Goal: Check status: Check status

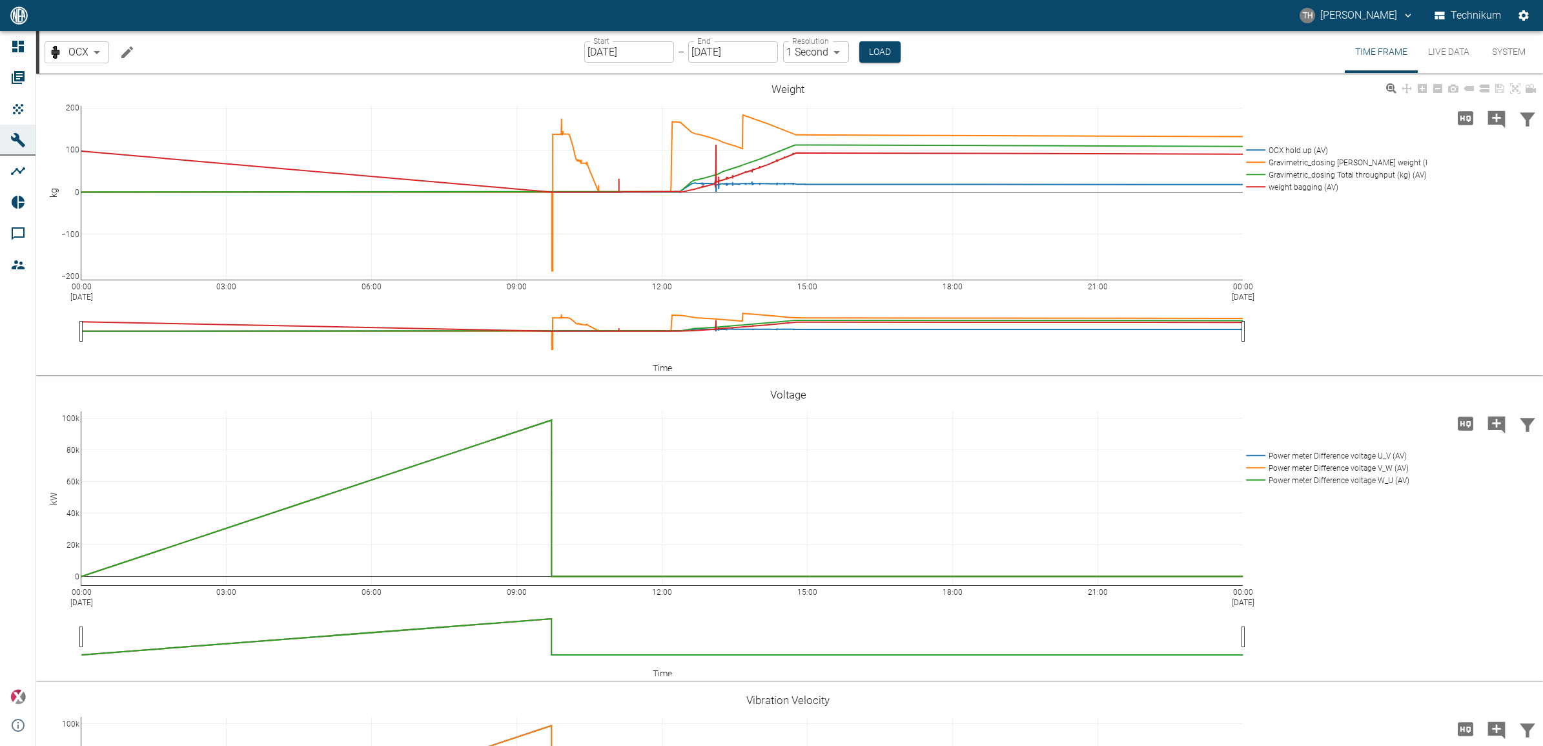
scroll to position [242, 0]
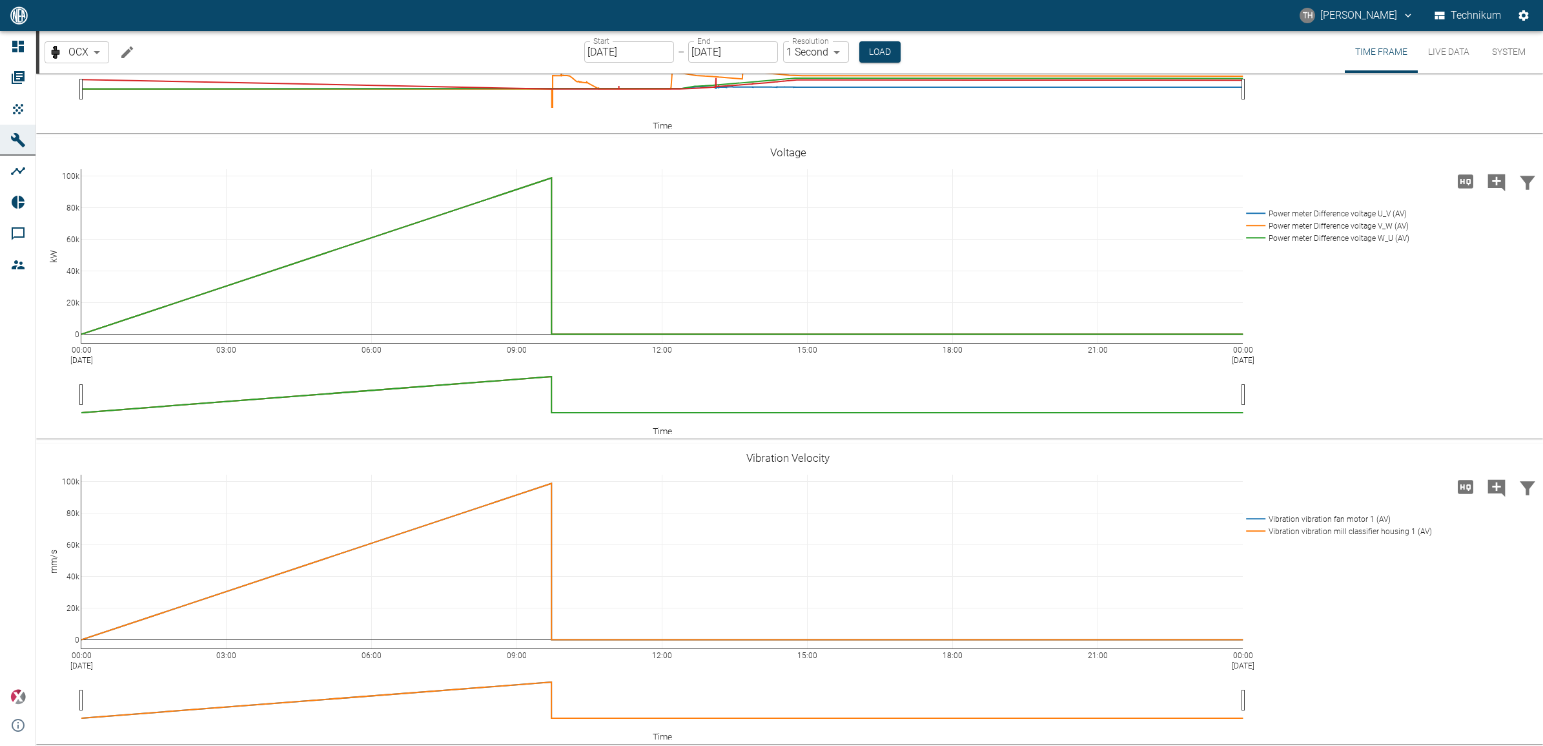
click at [630, 52] on input "[DATE]" at bounding box center [629, 51] width 90 height 21
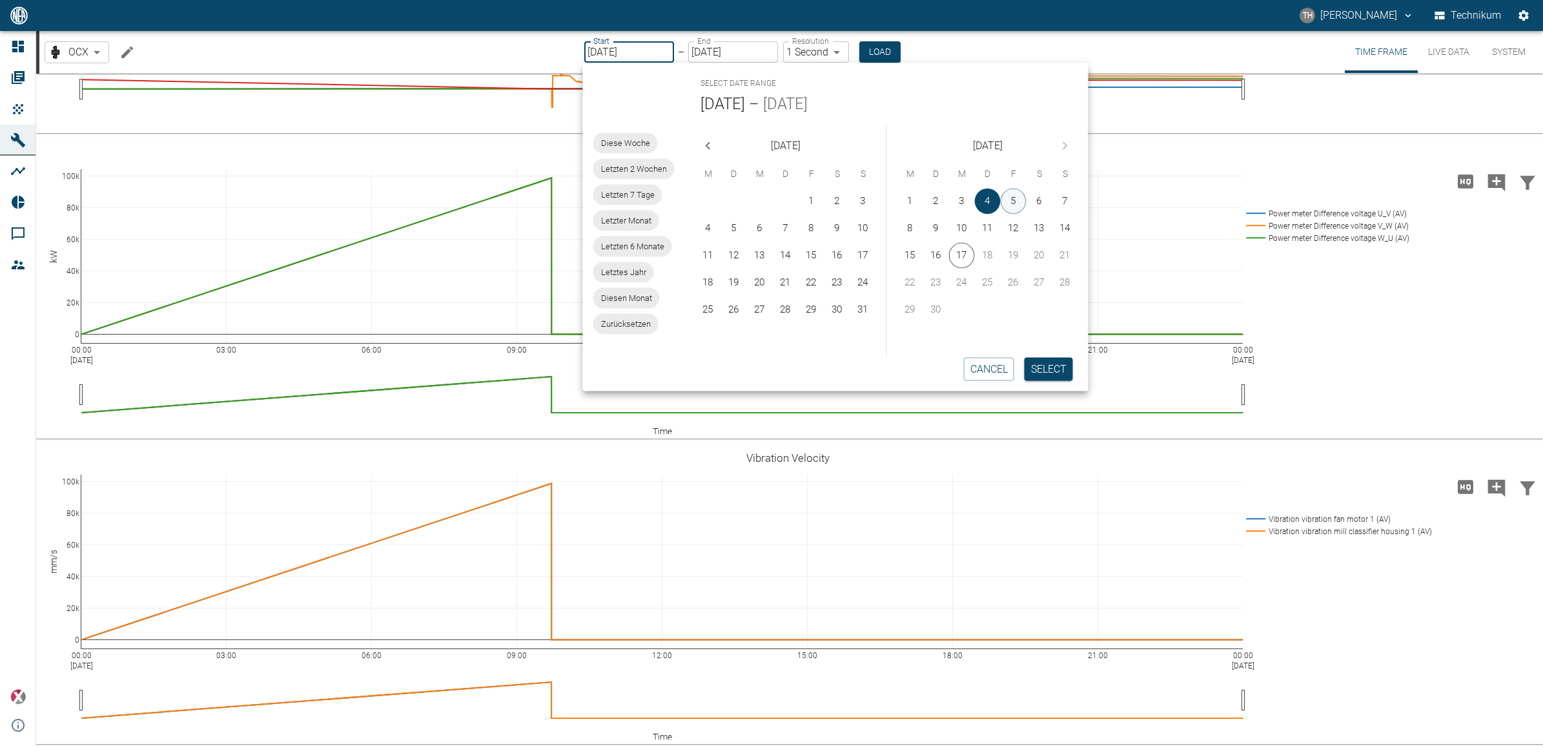
click at [1013, 211] on button "5" at bounding box center [1014, 202] width 26 height 26
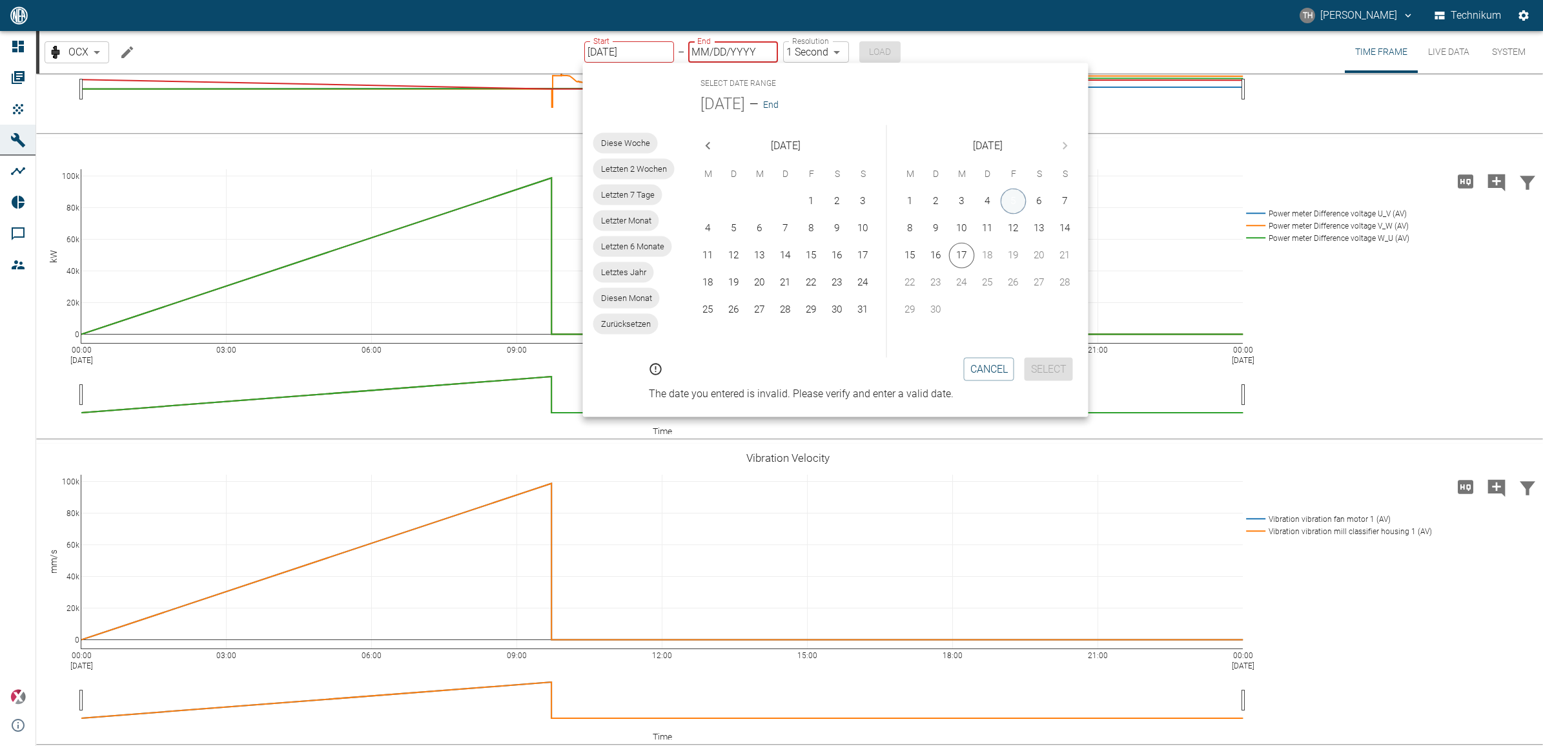
type input "[DATE]"
type input "MM/DD/YYYY"
click at [1013, 203] on button "5" at bounding box center [1014, 202] width 26 height 26
type input "[DATE]"
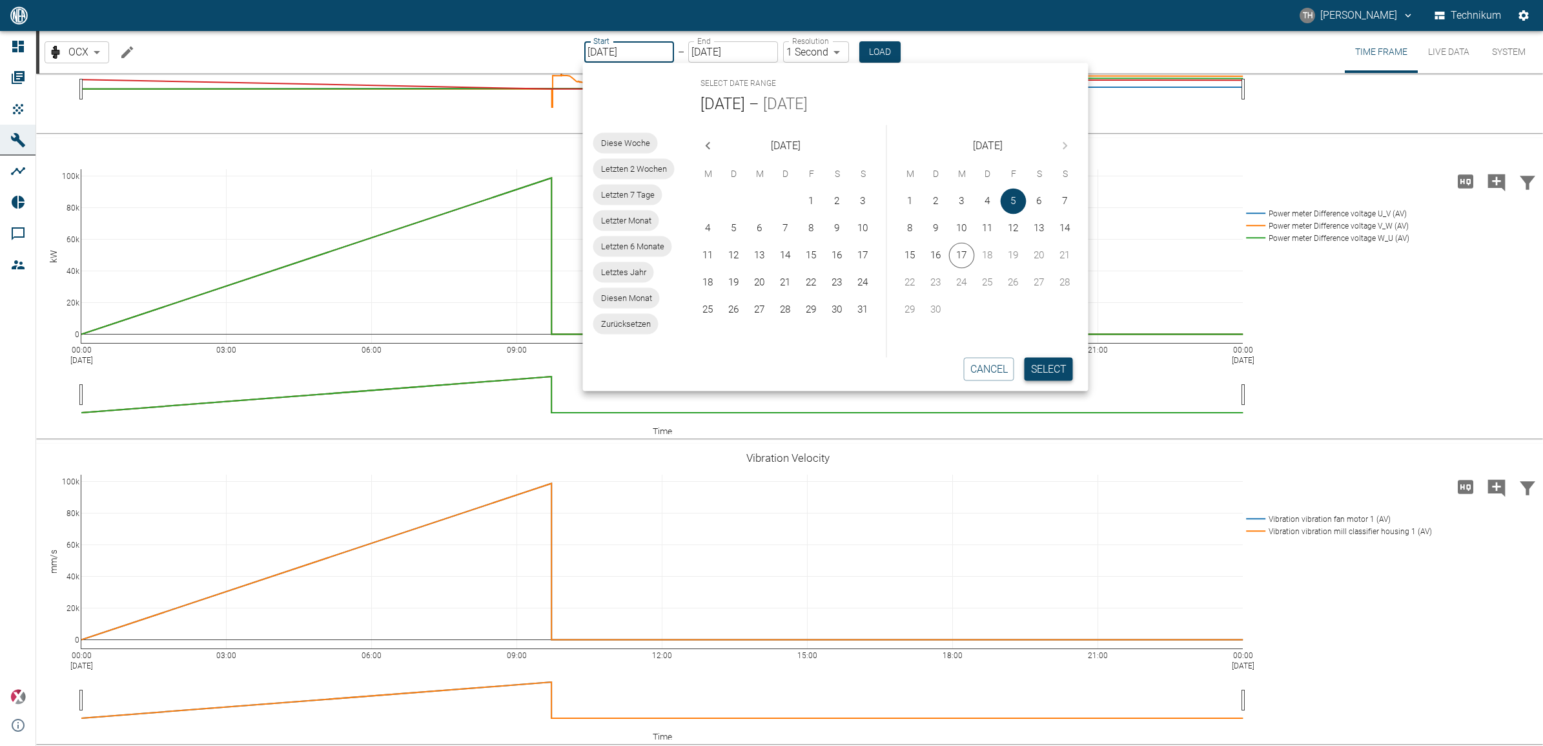
drag, startPoint x: 1045, startPoint y: 369, endPoint x: 1038, endPoint y: 369, distance: 7.1
click at [1046, 369] on button "Select" at bounding box center [1049, 368] width 48 height 23
type input "2min"
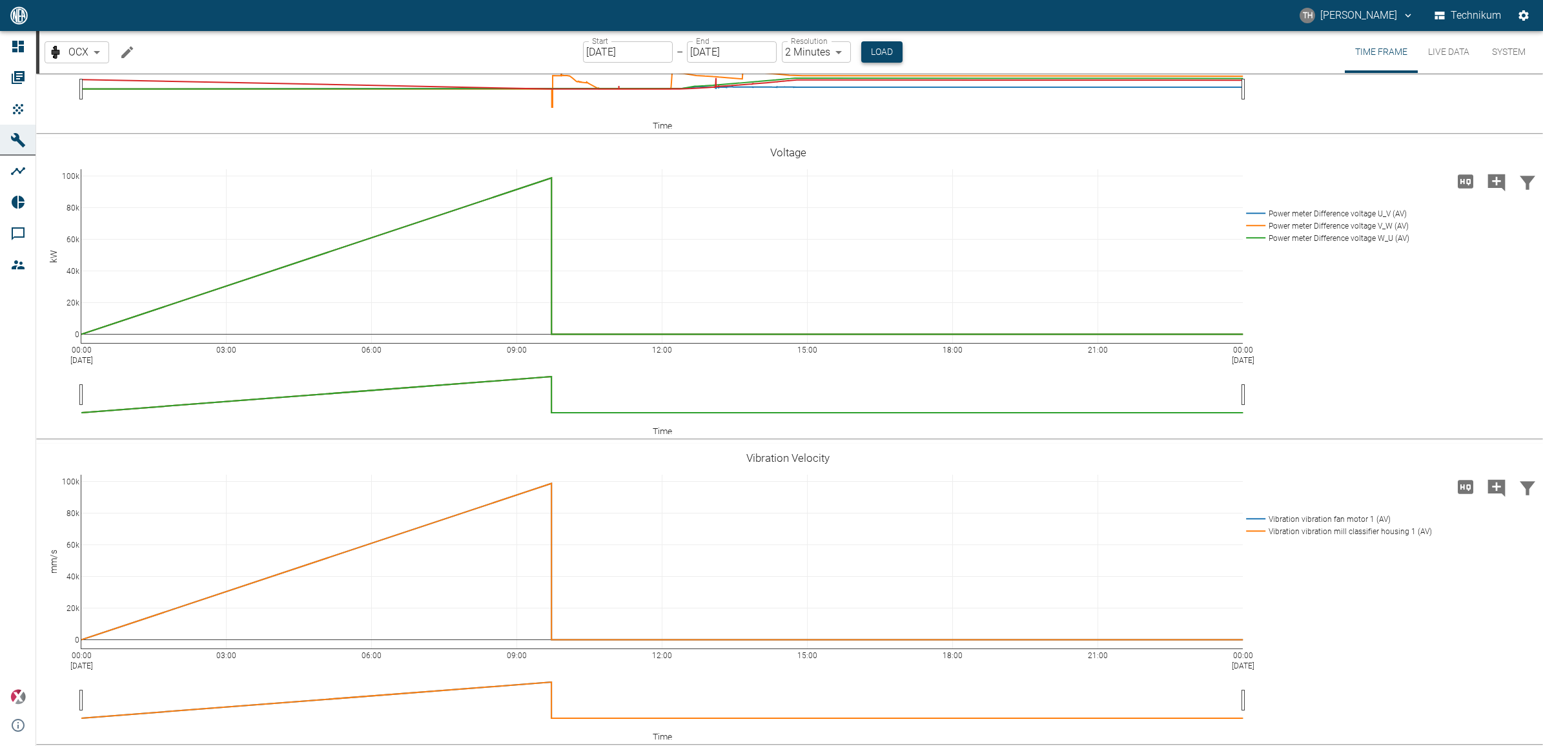
click at [870, 53] on button "Load" at bounding box center [881, 51] width 41 height 21
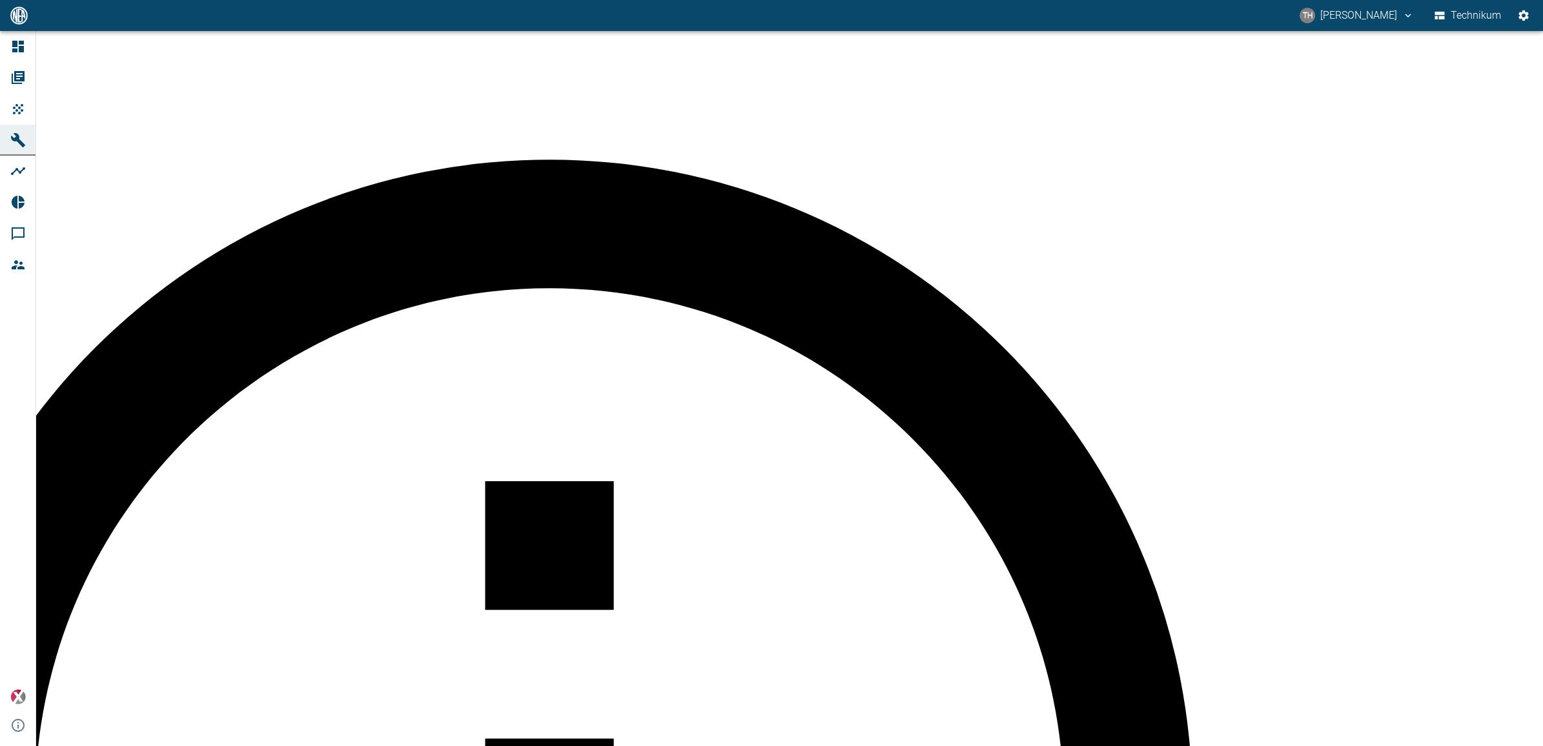
scroll to position [81, 0]
